Goal: Check status

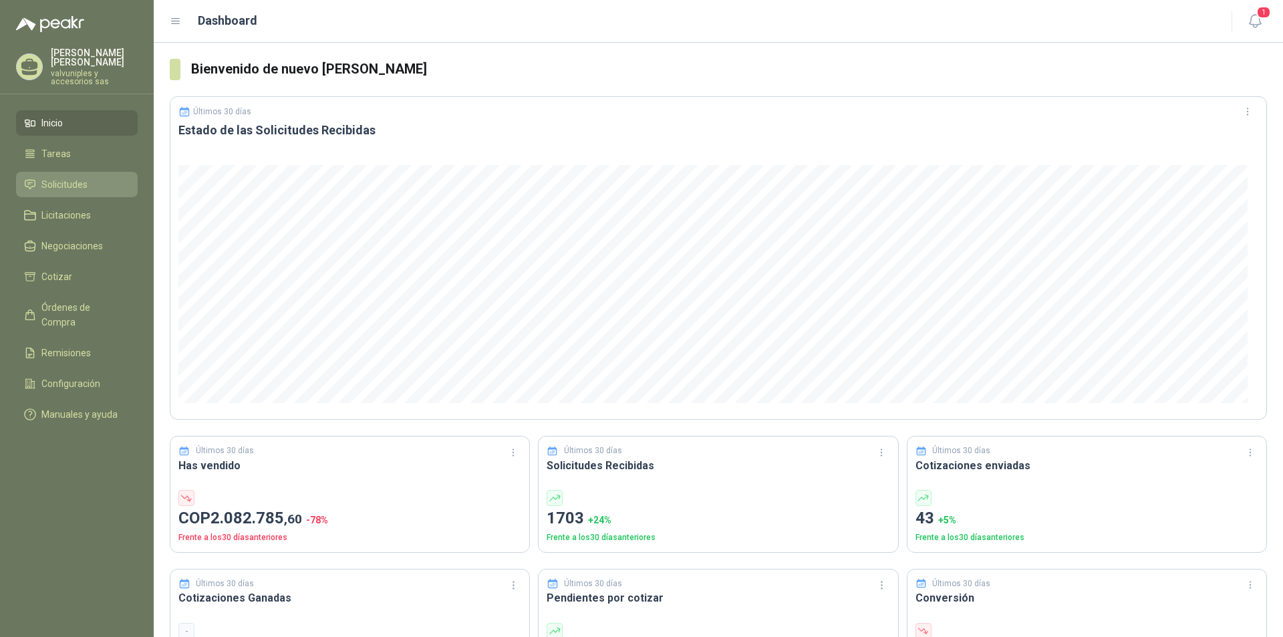
click at [55, 177] on span "Solicitudes" at bounding box center [64, 184] width 46 height 15
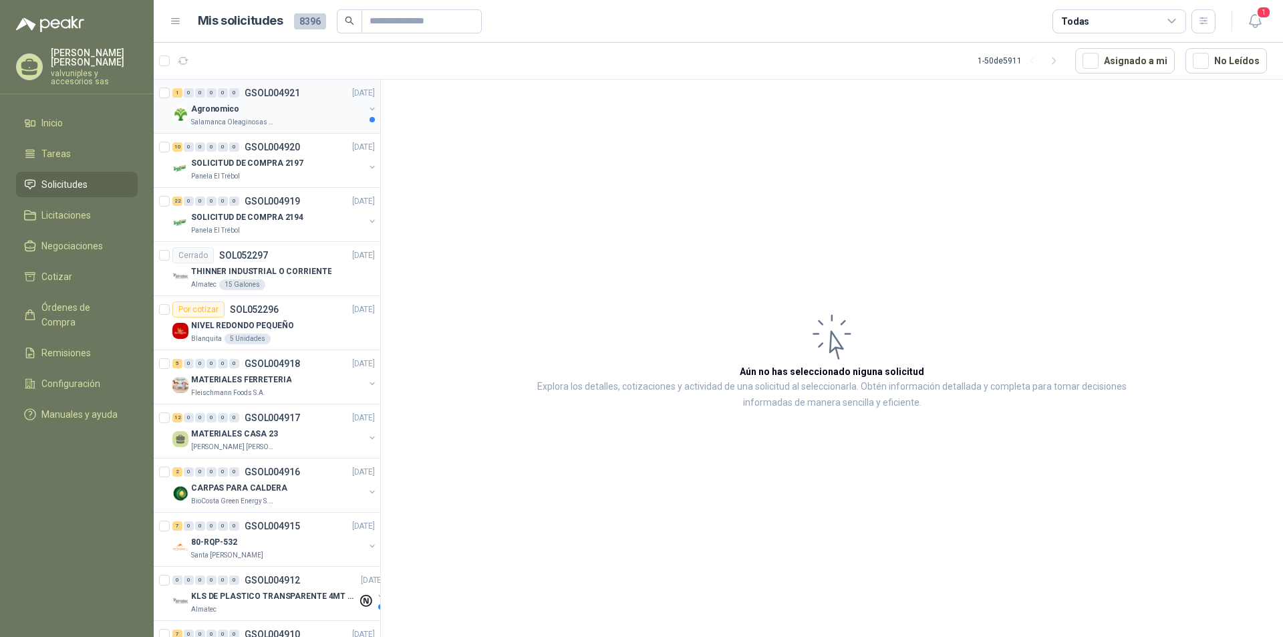
click at [215, 110] on p "Agronomico" at bounding box center [215, 109] width 48 height 13
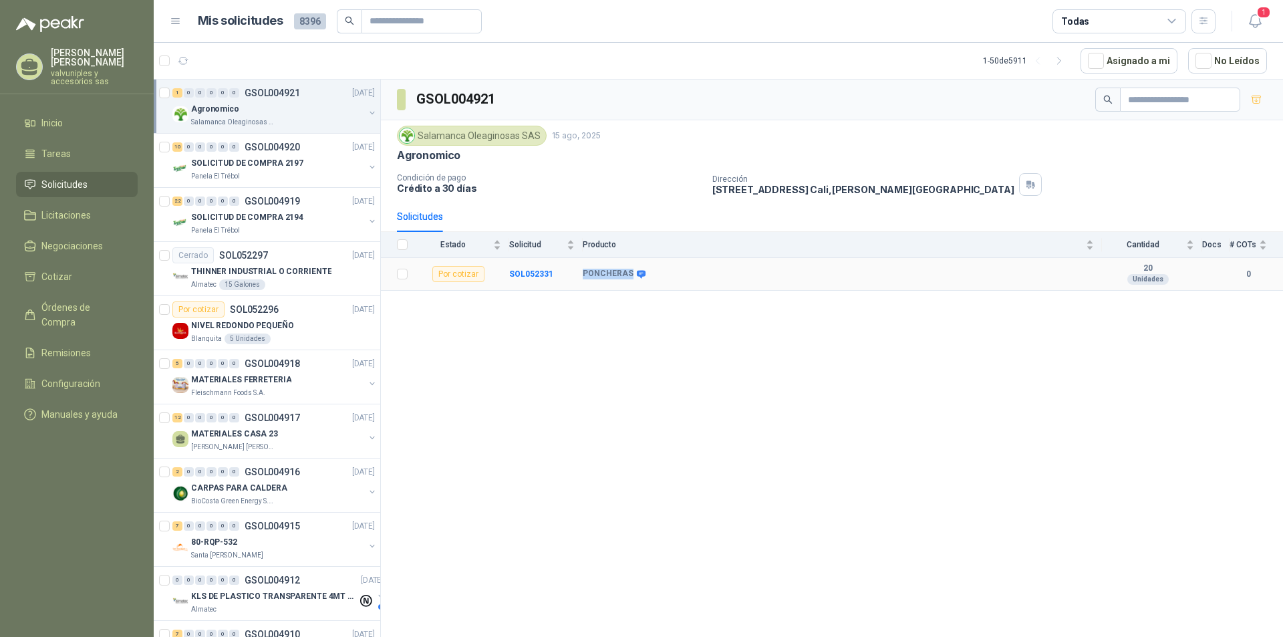
drag, startPoint x: 581, startPoint y: 273, endPoint x: 629, endPoint y: 274, distance: 48.1
click at [629, 274] on tr "Por cotizar SOL052331 PONCHERAS 20 Unidades 0" at bounding box center [832, 274] width 902 height 33
copy tr "PONCHERAS"
click at [1261, 17] on span "1" at bounding box center [1263, 12] width 15 height 13
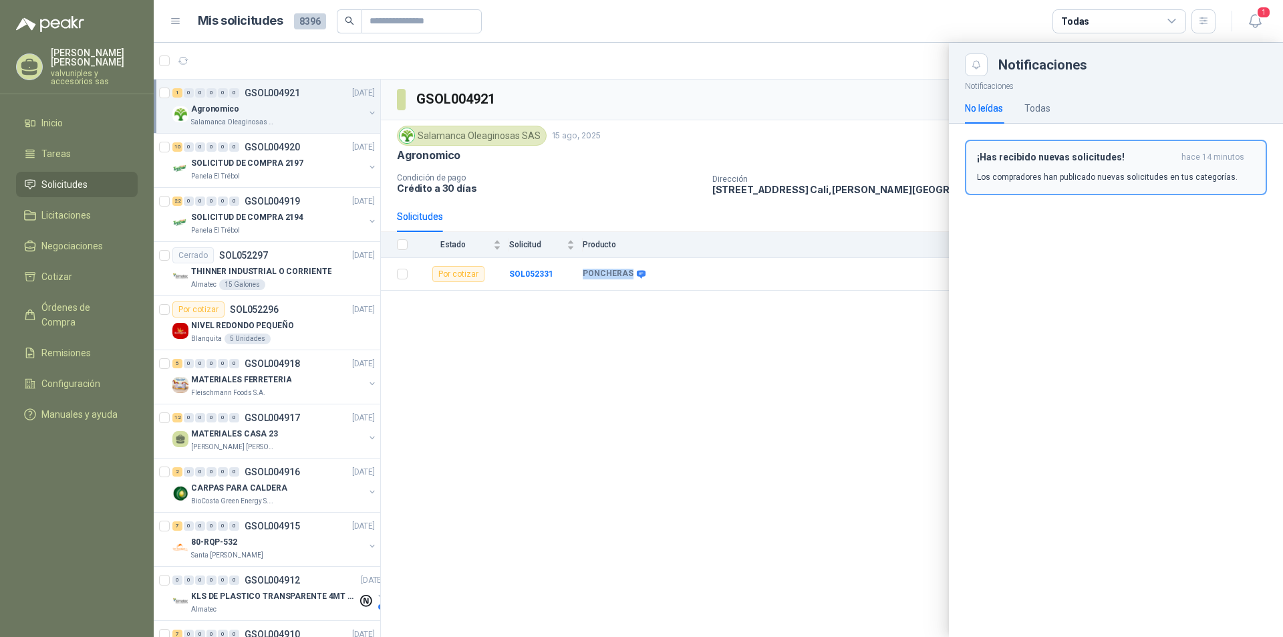
click at [1082, 152] on h3 "¡Has recibido nuevas solicitudes!" at bounding box center [1076, 157] width 199 height 11
